Goal: Task Accomplishment & Management: Manage account settings

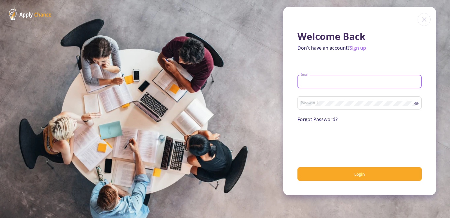
click at [338, 80] on input "Email" at bounding box center [361, 81] width 120 height 5
type input "[EMAIL_ADDRESS][DOMAIN_NAME]"
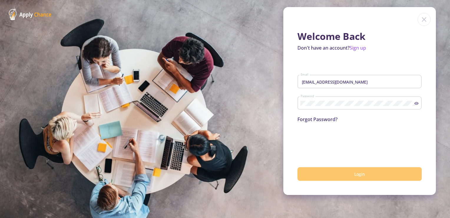
click at [359, 175] on span "Login" at bounding box center [360, 174] width 11 height 6
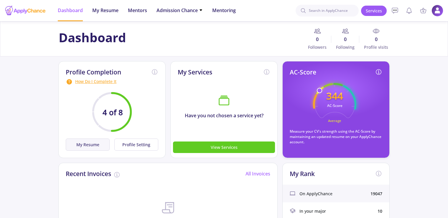
click at [78, 145] on button "My Resume" at bounding box center [88, 144] width 44 height 12
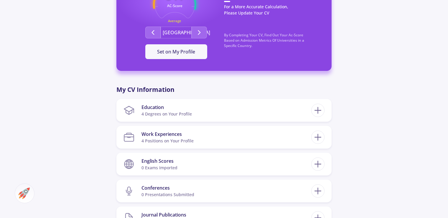
scroll to position [239, 0]
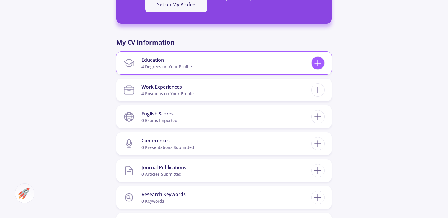
click at [316, 66] on icon at bounding box center [318, 62] width 11 height 11
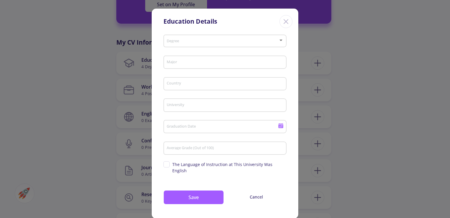
click at [287, 20] on icon "Close" at bounding box center [286, 21] width 9 height 9
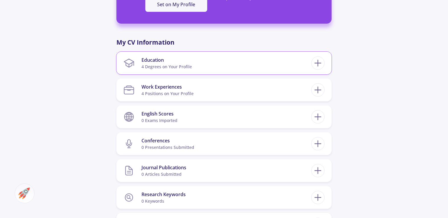
click at [149, 62] on div "Education" at bounding box center [167, 59] width 50 height 7
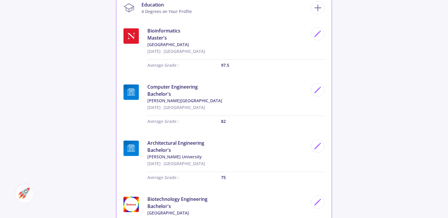
scroll to position [294, 0]
